Goal: Task Accomplishment & Management: Use online tool/utility

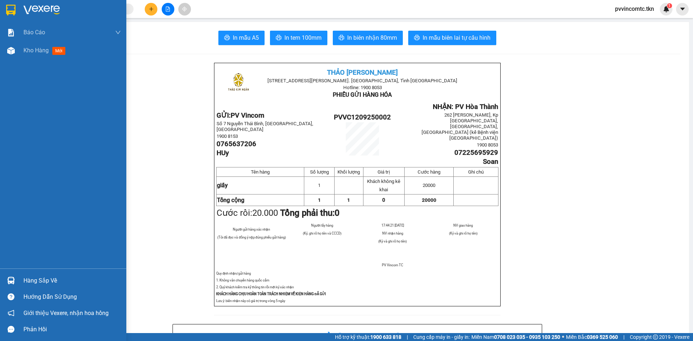
click at [47, 284] on div "Hàng sắp về" at bounding box center [71, 280] width 97 height 11
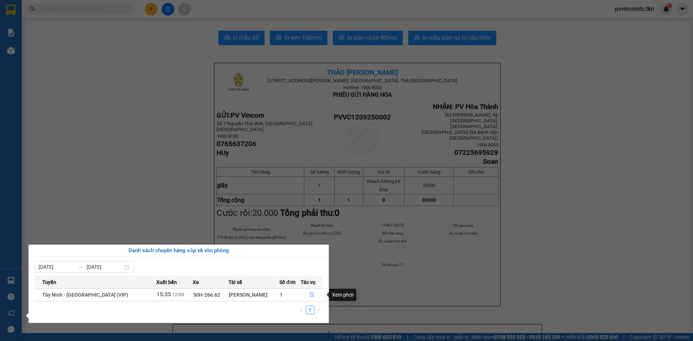
click at [309, 296] on icon "file-done" at bounding box center [311, 294] width 5 height 5
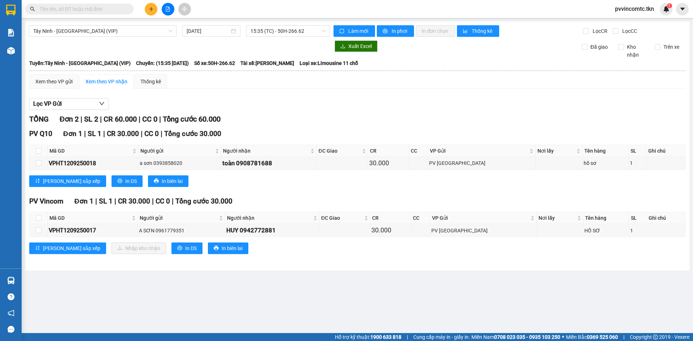
click at [41, 216] on th at bounding box center [39, 218] width 18 height 12
click at [39, 220] on input "checkbox" at bounding box center [39, 218] width 6 height 6
checkbox input "true"
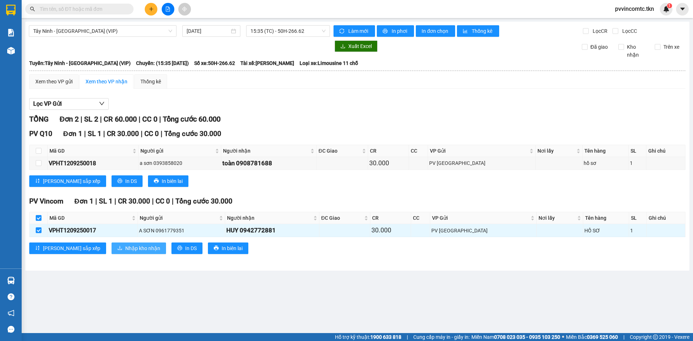
click at [125, 249] on span "Nhập kho nhận" at bounding box center [142, 248] width 35 height 8
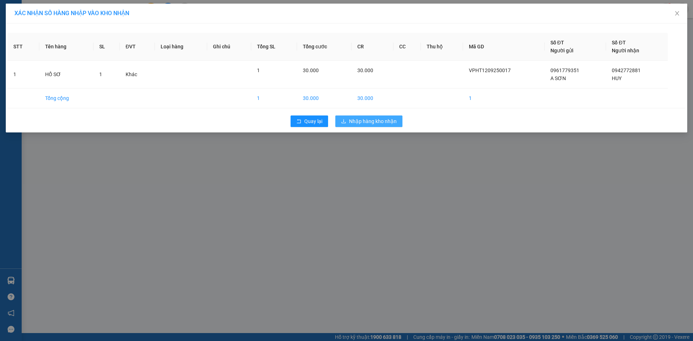
click at [376, 121] on span "Nhập hàng kho nhận" at bounding box center [373, 121] width 48 height 8
